Goal: Information Seeking & Learning: Learn about a topic

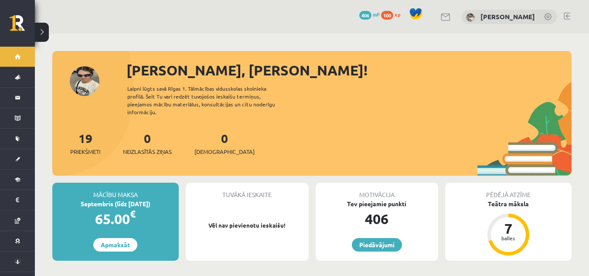
click at [102, 214] on div "65.00 €" at bounding box center [115, 218] width 126 height 21
click at [91, 199] on div "Septembris (līdz [DATE])" at bounding box center [115, 203] width 126 height 9
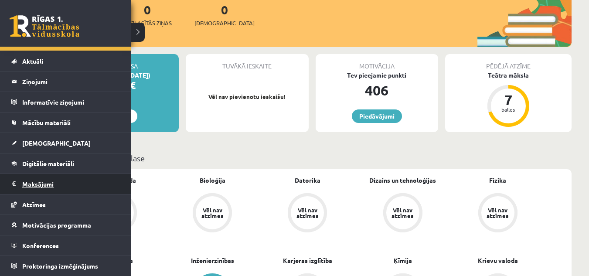
scroll to position [174, 0]
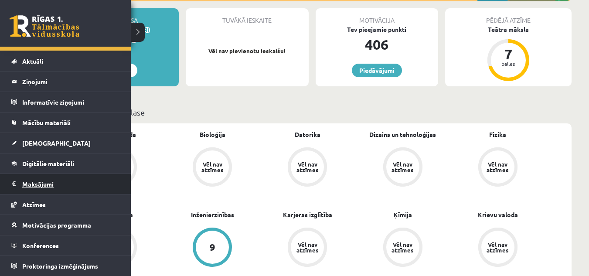
click at [51, 185] on legend "Maksājumi 0" at bounding box center [71, 184] width 98 height 20
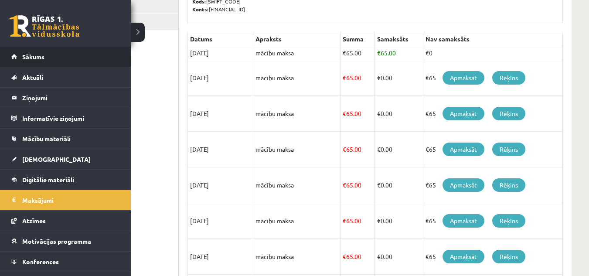
click at [45, 62] on link "Sākums" at bounding box center [65, 57] width 109 height 20
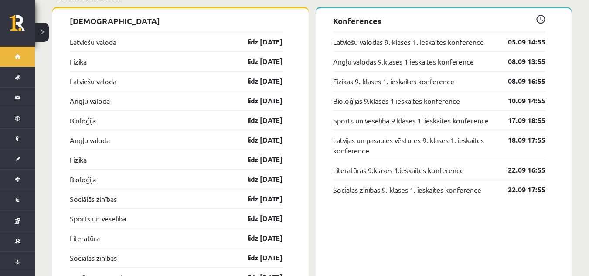
scroll to position [872, 0]
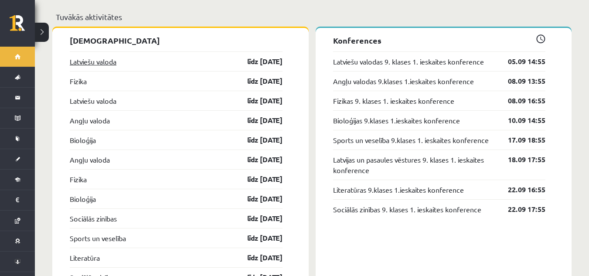
click at [94, 59] on link "Latviešu valoda" at bounding box center [93, 61] width 47 height 10
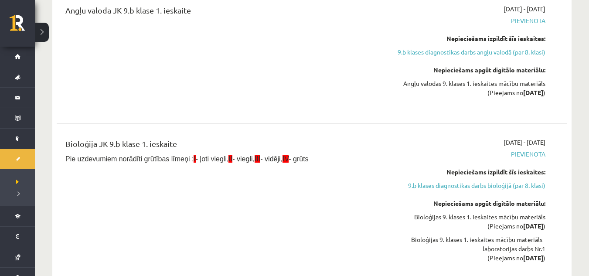
scroll to position [349, 0]
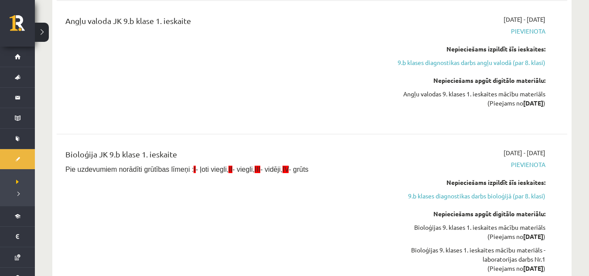
click at [265, 170] on span "Pie uzdevumiem norādīti grūtības līmeņi : I - ļoti viegli, II - viegli, III - v…" at bounding box center [186, 169] width 243 height 7
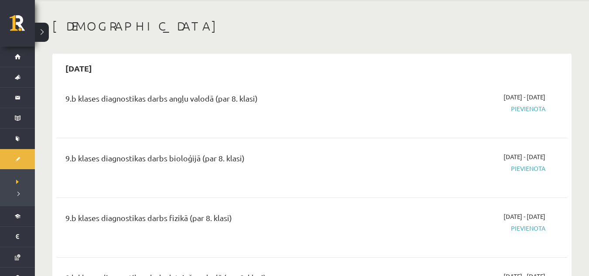
scroll to position [0, 0]
